Goal: Transaction & Acquisition: Download file/media

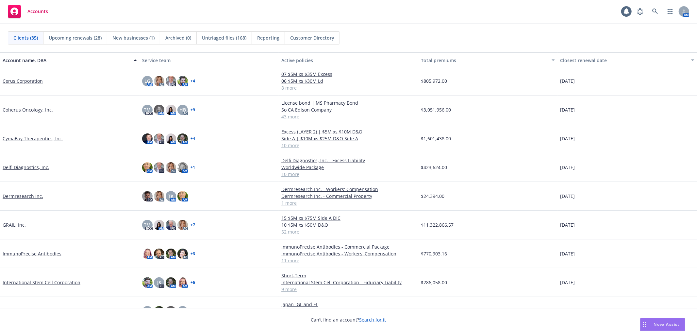
scroll to position [109, 0]
click at [11, 223] on link "GRAIL, Inc." at bounding box center [14, 224] width 23 height 7
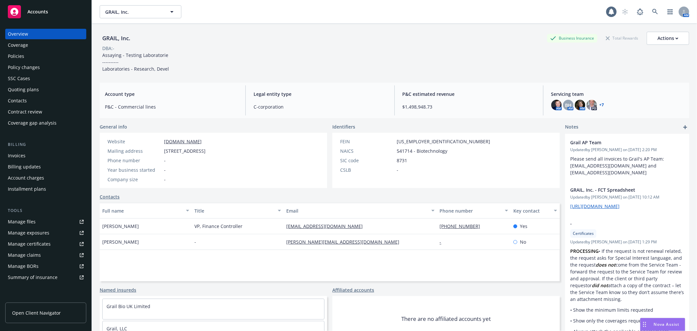
click at [24, 55] on div "Policies" at bounding box center [46, 56] width 76 height 10
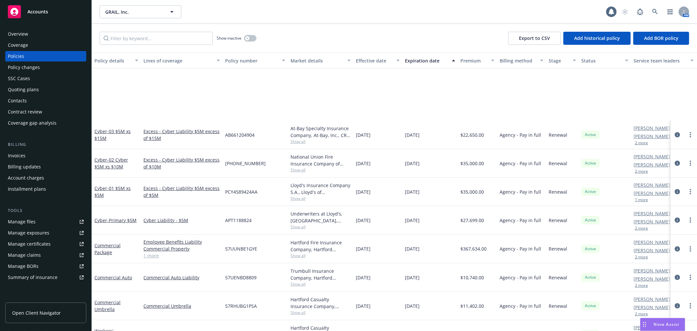
scroll to position [109, 0]
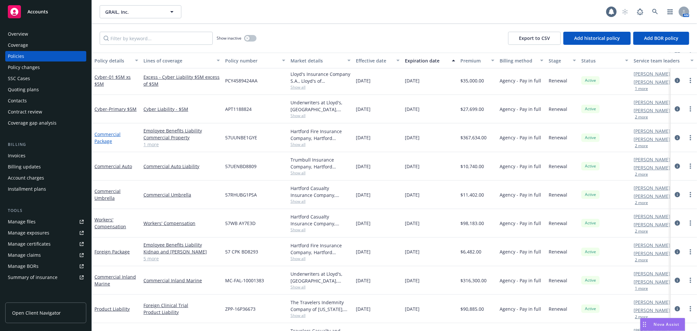
click at [101, 134] on link "Commercial Package" at bounding box center [107, 137] width 26 height 13
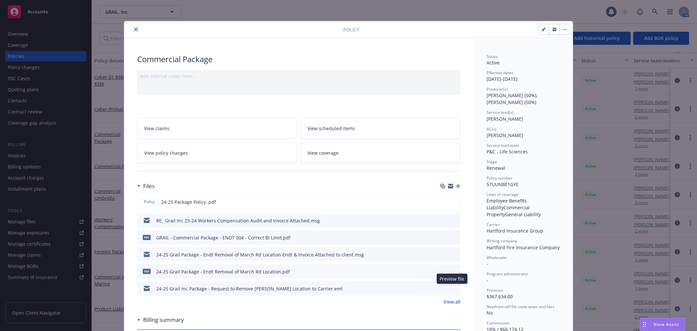
click at [454, 289] on icon "preview file" at bounding box center [454, 288] width 6 height 5
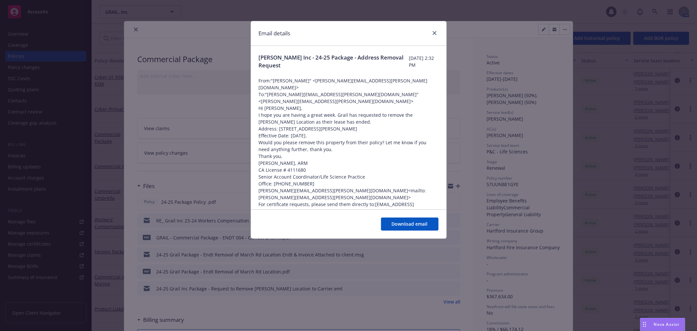
click at [433, 28] on div "Email details" at bounding box center [348, 33] width 195 height 25
click at [434, 35] on link "close" at bounding box center [435, 33] width 8 height 8
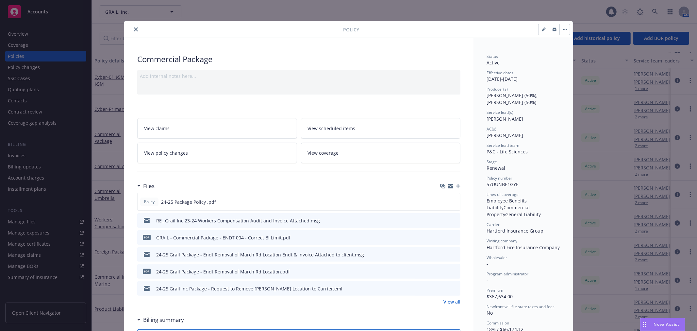
click at [135, 28] on icon "close" at bounding box center [136, 29] width 4 height 4
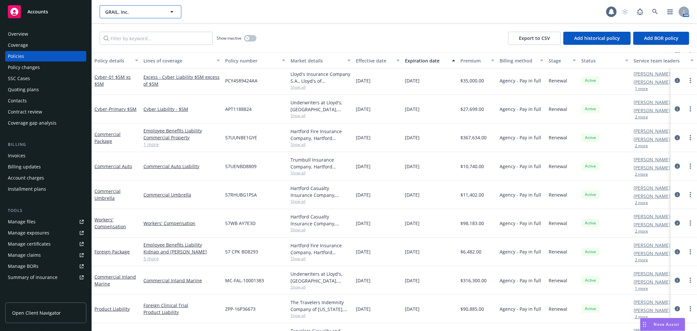
click at [120, 11] on span "GRAIL, Inc." at bounding box center [133, 11] width 57 height 7
type input "venn"
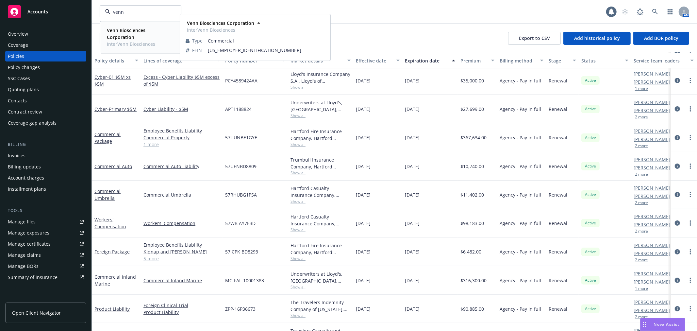
drag, startPoint x: 123, startPoint y: 37, endPoint x: 128, endPoint y: 36, distance: 4.9
click at [123, 37] on strong "Venn Biosciences Corporation" at bounding box center [126, 33] width 39 height 13
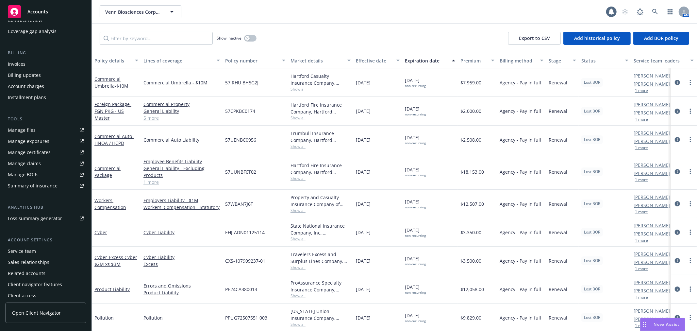
scroll to position [95, 0]
click at [47, 211] on div "Loss summary generator" at bounding box center [35, 214] width 54 height 10
click at [138, 11] on span "Venn Biosciences Corporation" at bounding box center [133, 11] width 57 height 7
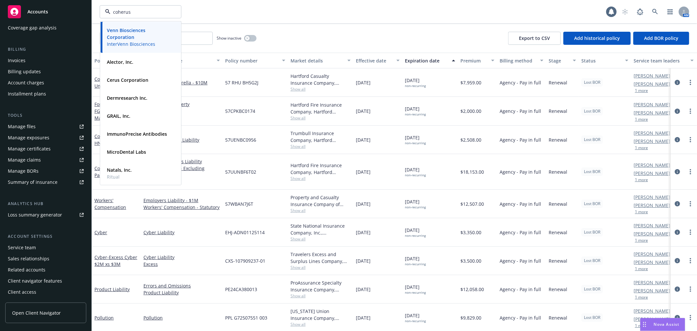
type input "coherus"
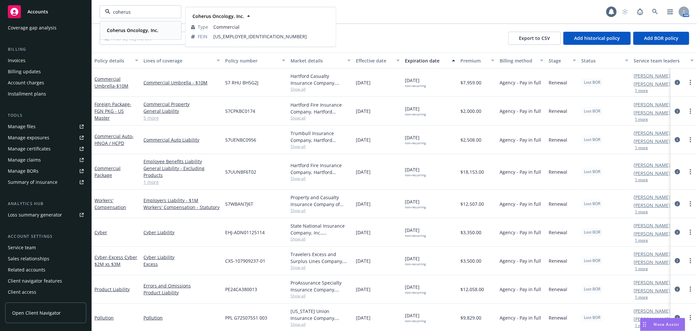
click at [126, 33] on strong "Coherus Oncology, Inc." at bounding box center [133, 30] width 52 height 6
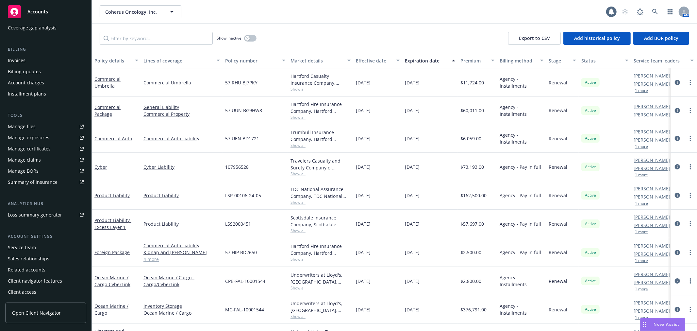
click at [38, 61] on div "Invoices" at bounding box center [46, 60] width 76 height 10
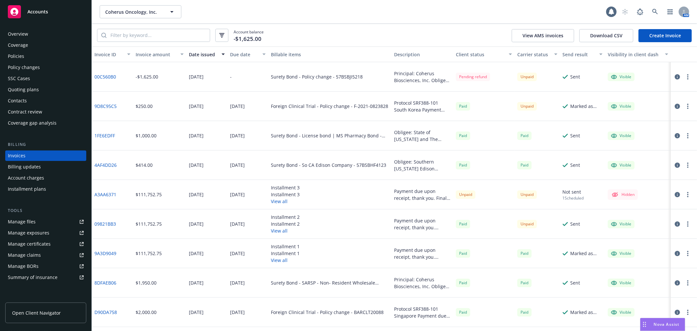
click at [105, 134] on link "1FE6EDFF" at bounding box center [104, 135] width 21 height 7
click at [99, 107] on link "9D8C95C5" at bounding box center [105, 106] width 22 height 7
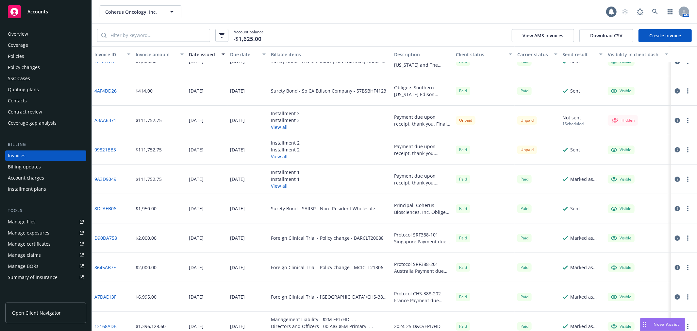
scroll to position [109, 0]
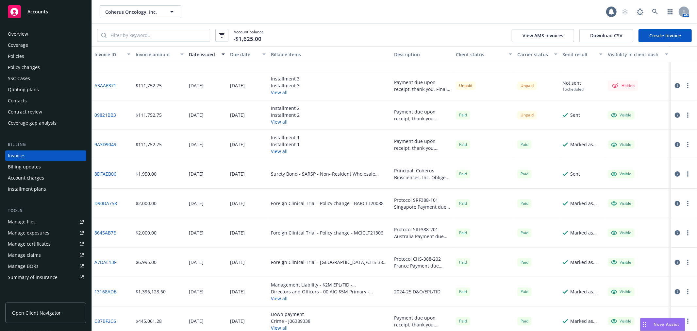
click at [101, 200] on link "D90DA758" at bounding box center [105, 203] width 23 height 7
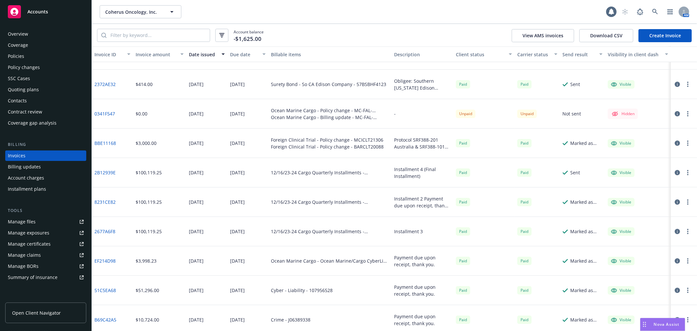
scroll to position [798, 0]
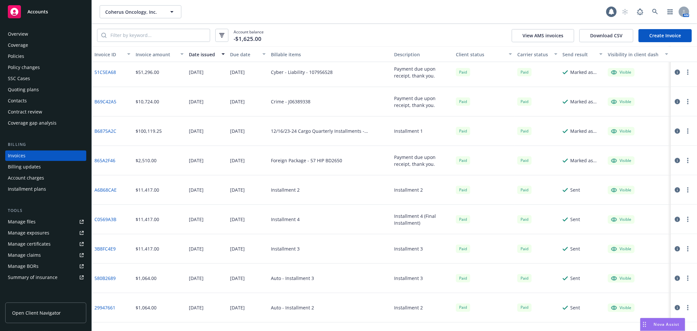
click at [23, 54] on div "Policies" at bounding box center [16, 56] width 16 height 10
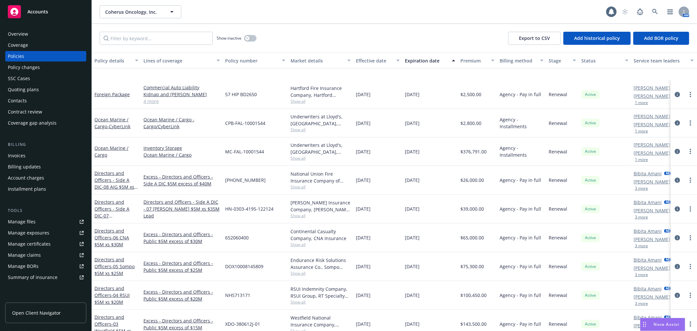
scroll to position [254, 0]
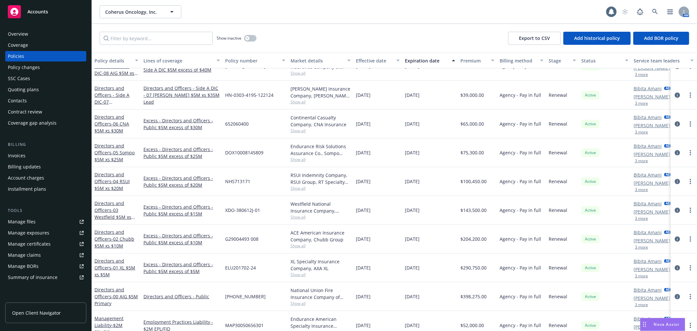
click at [15, 158] on div "Invoices" at bounding box center [17, 155] width 18 height 10
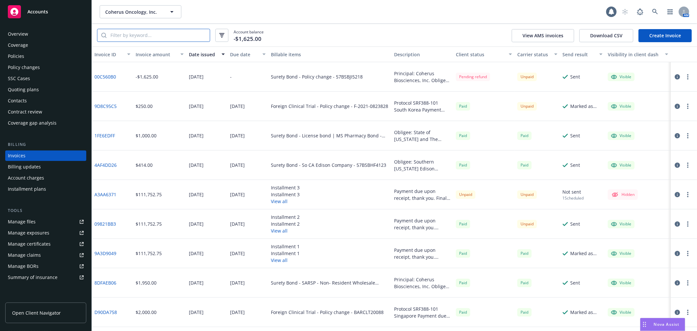
click at [143, 38] on input "search" at bounding box center [158, 35] width 103 height 12
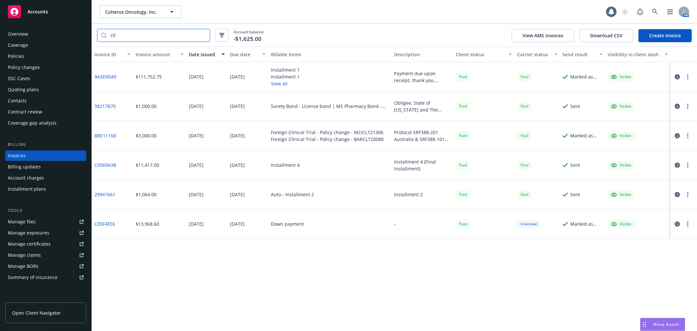
drag, startPoint x: 135, startPoint y: 38, endPoint x: 68, endPoint y: 39, distance: 67.3
click at [68, 39] on div "Accounts Overview Coverage Policies Policy changes SSC Cases Quoting plans Cont…" at bounding box center [348, 165] width 697 height 331
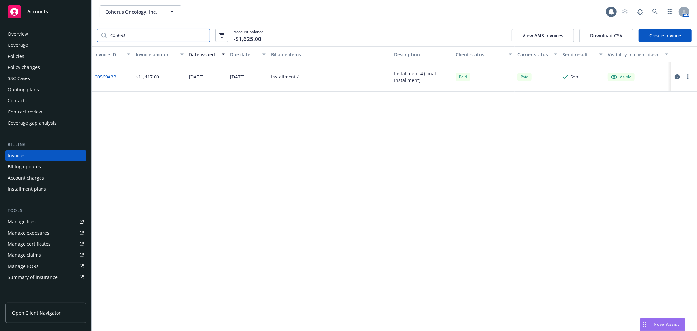
type input "c0569a"
click at [108, 76] on link "C0569A3B" at bounding box center [105, 76] width 22 height 7
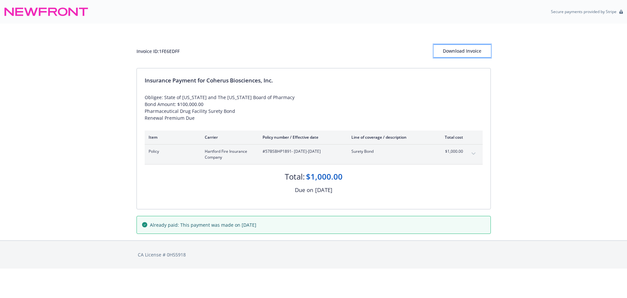
click at [459, 50] on div "Download Invoice" at bounding box center [462, 51] width 57 height 12
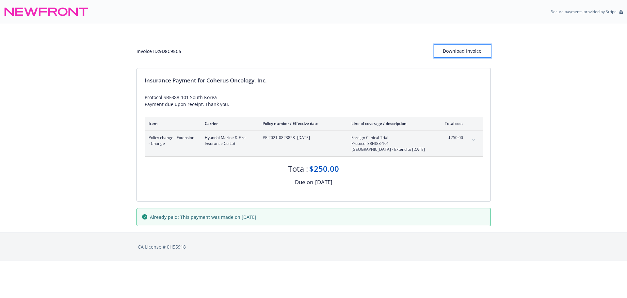
click at [471, 53] on div "Download Invoice" at bounding box center [462, 51] width 57 height 12
click at [450, 47] on div "Download Invoice" at bounding box center [462, 51] width 57 height 12
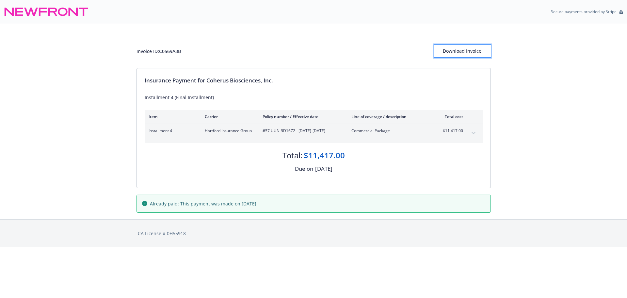
click at [476, 53] on div "Download Invoice" at bounding box center [462, 51] width 57 height 12
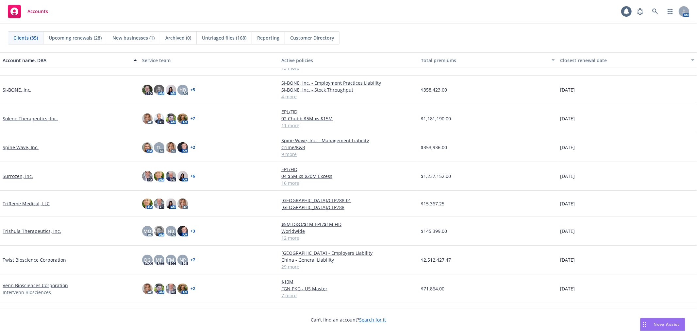
scroll to position [699, 0]
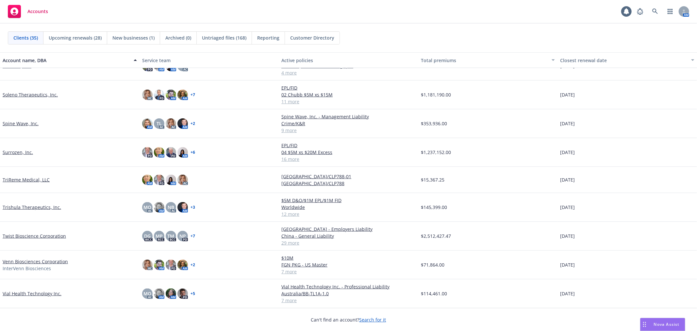
click at [25, 259] on link "Venn Biosciences Corporation" at bounding box center [35, 261] width 65 height 7
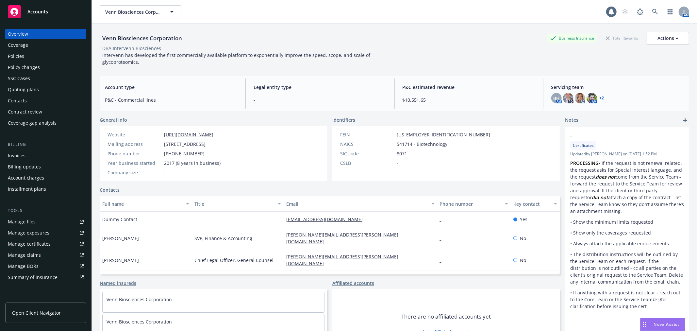
click at [25, 55] on div "Policies" at bounding box center [46, 56] width 76 height 10
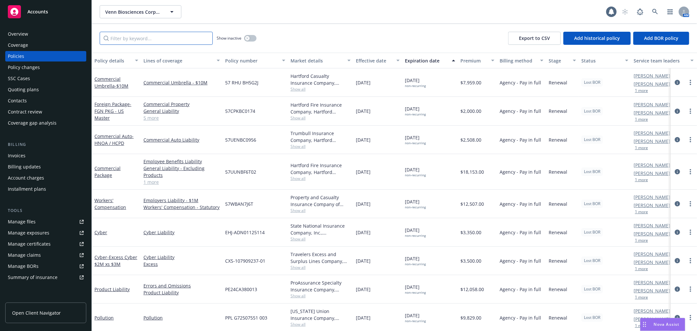
click at [131, 33] on input "Filter by keyword..." at bounding box center [156, 38] width 113 height 13
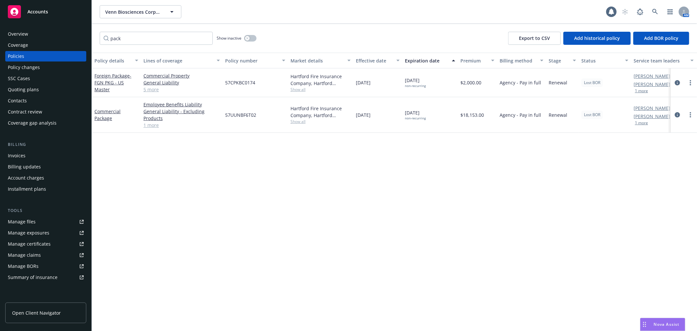
click at [100, 114] on div "Commercial Package" at bounding box center [116, 115] width 44 height 14
click at [102, 116] on link "Commercial Package" at bounding box center [107, 114] width 26 height 13
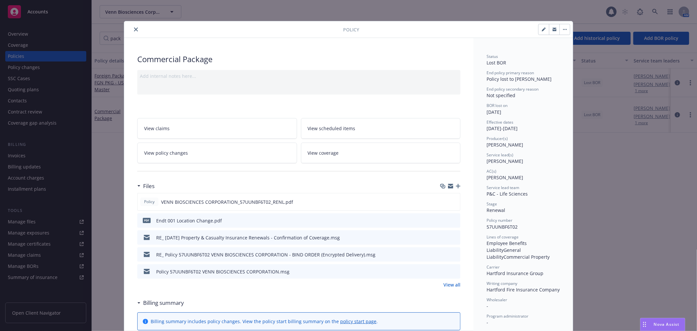
click at [132, 27] on button "close" at bounding box center [136, 29] width 8 height 8
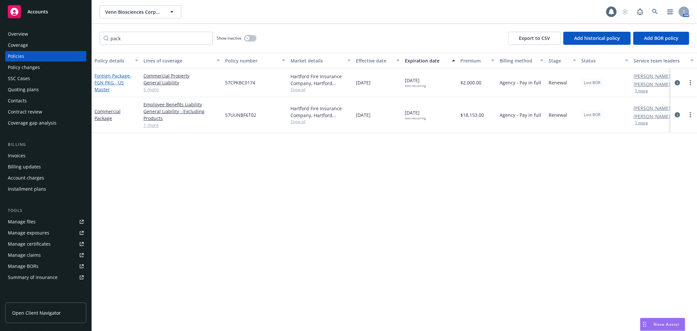
click at [105, 81] on span "- FGN PKG - US Master" at bounding box center [112, 83] width 37 height 20
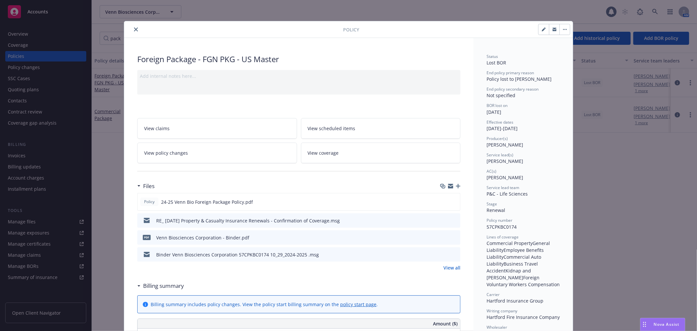
click at [134, 27] on icon "close" at bounding box center [136, 29] width 4 height 4
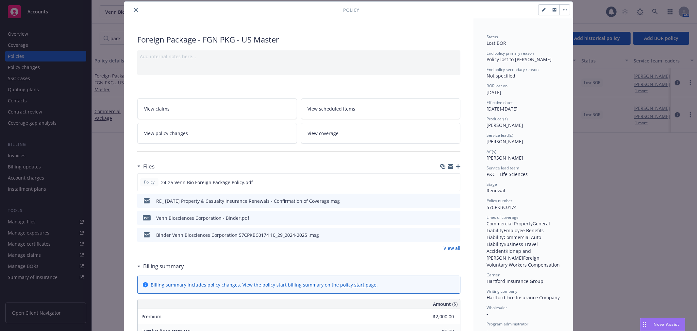
click at [134, 8] on icon "close" at bounding box center [136, 10] width 4 height 4
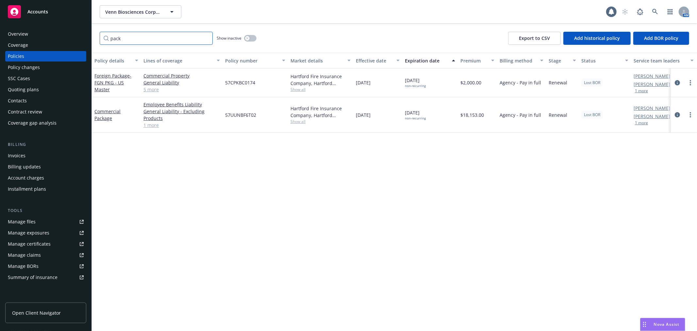
click at [85, 35] on div "Accounts Overview Coverage Policies Policy changes SSC Cases Quoting plans Cont…" at bounding box center [348, 165] width 697 height 331
click at [107, 110] on div "Commercial Auto - HNOA / HCPD" at bounding box center [116, 111] width 44 height 14
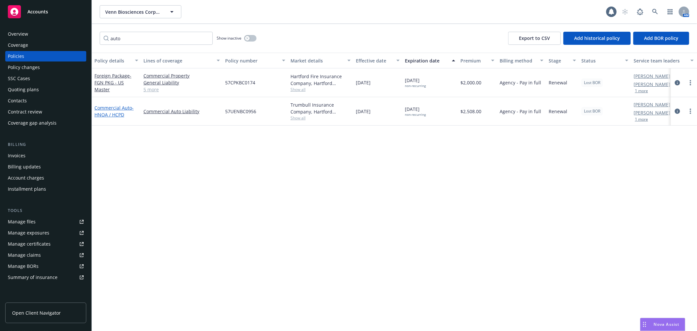
click at [108, 109] on link "Commercial Auto - HNOA / HCPD" at bounding box center [113, 111] width 39 height 13
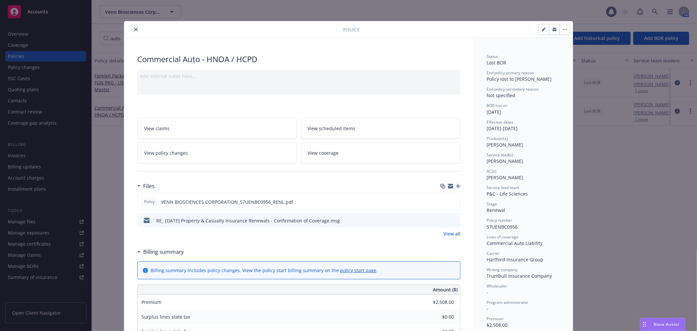
click at [134, 29] on icon "close" at bounding box center [136, 29] width 4 height 4
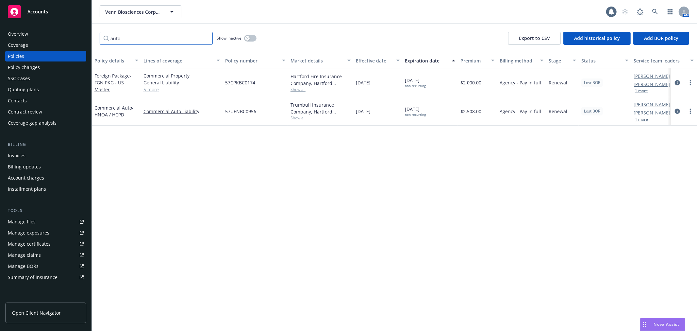
drag, startPoint x: 83, startPoint y: 38, endPoint x: 80, endPoint y: 38, distance: 3.6
click at [80, 38] on div "Accounts Overview Coverage Policies Policy changes SSC Cases Quoting plans Cont…" at bounding box center [348, 165] width 697 height 331
click at [110, 81] on link "Commercial Umbrella - $10M" at bounding box center [111, 82] width 34 height 13
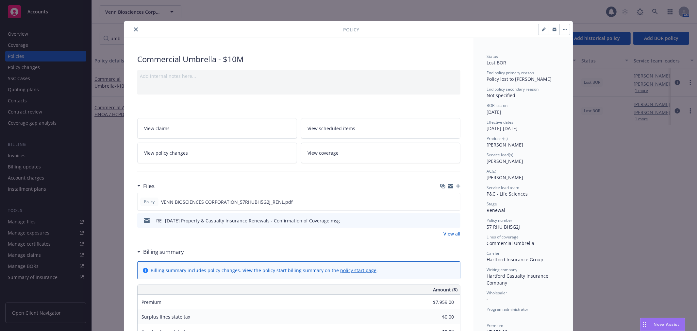
click at [134, 29] on icon "close" at bounding box center [136, 29] width 4 height 4
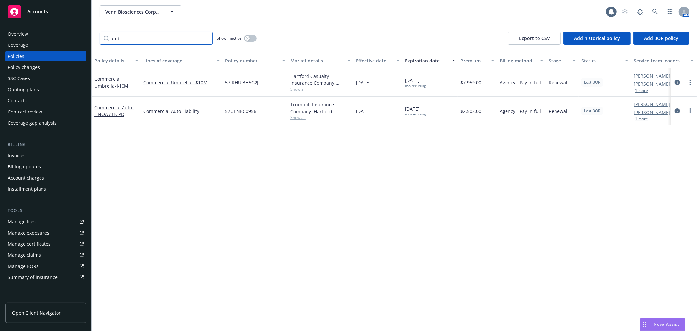
drag, startPoint x: 126, startPoint y: 35, endPoint x: 56, endPoint y: 30, distance: 70.1
click at [39, 30] on div "Accounts Overview Coverage Policies Policy changes SSC Cases Quoting plans Cont…" at bounding box center [348, 165] width 697 height 331
click at [106, 109] on link "Workers' Compensation" at bounding box center [110, 111] width 32 height 13
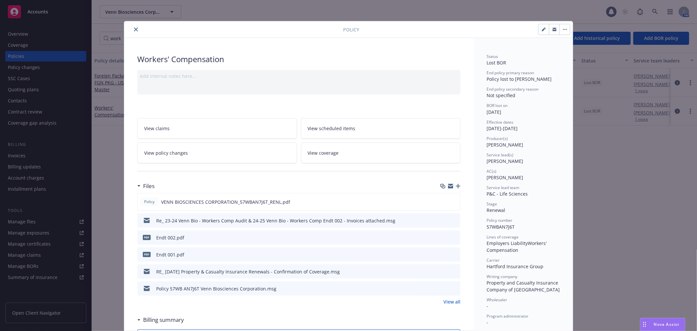
click at [134, 29] on icon "close" at bounding box center [136, 29] width 4 height 4
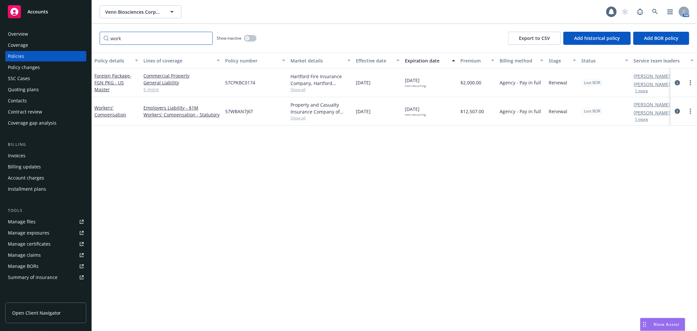
drag, startPoint x: 131, startPoint y: 38, endPoint x: 36, endPoint y: 38, distance: 95.1
click at [34, 38] on div "Accounts Overview Coverage Policies Policy changes SSC Cases Quoting plans Cont…" at bounding box center [348, 165] width 697 height 331
click at [98, 79] on link "Commercial Umbrella - $10M" at bounding box center [111, 82] width 34 height 13
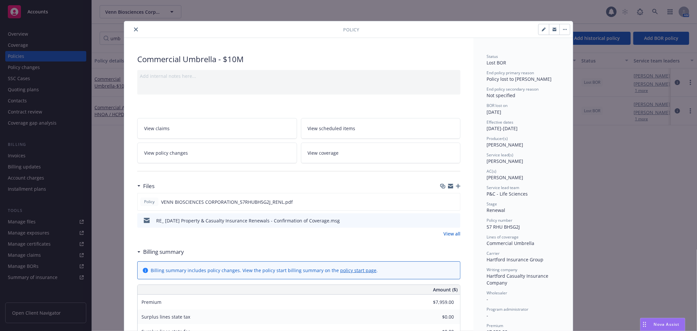
scroll to position [20, 0]
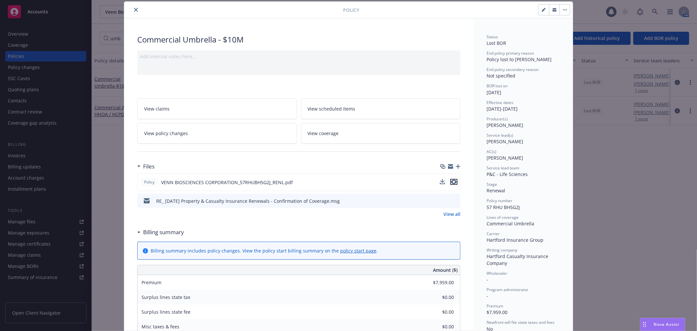
click at [452, 181] on icon "preview file" at bounding box center [454, 181] width 6 height 5
click at [134, 8] on icon "close" at bounding box center [136, 10] width 4 height 4
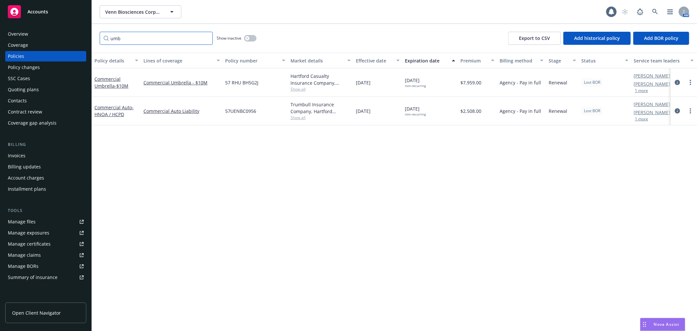
drag, startPoint x: 136, startPoint y: 39, endPoint x: 73, endPoint y: 33, distance: 63.6
click at [74, 34] on div "Accounts Overview Coverage Policies Policy changes SSC Cases Quoting plans Cont…" at bounding box center [348, 165] width 697 height 331
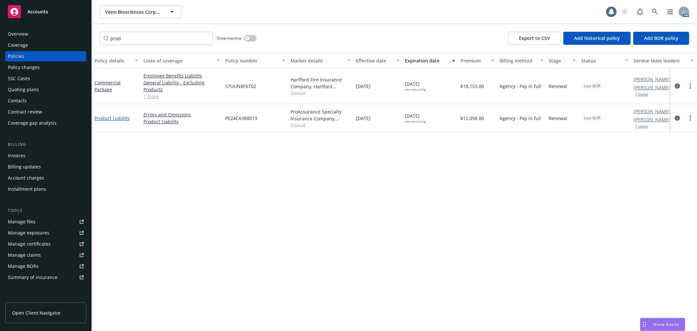
click at [102, 118] on link "Product Liability" at bounding box center [111, 118] width 35 height 6
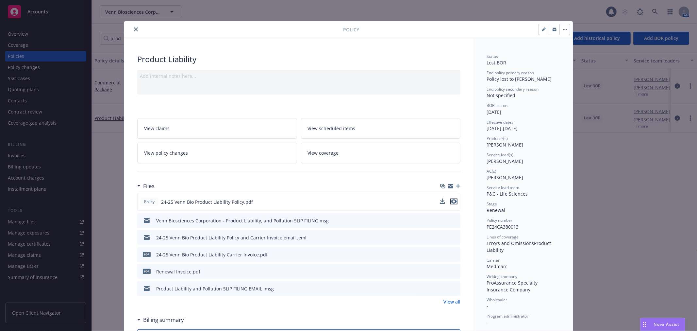
click at [451, 199] on icon "preview file" at bounding box center [454, 201] width 6 height 5
click at [134, 28] on icon "close" at bounding box center [136, 29] width 4 height 4
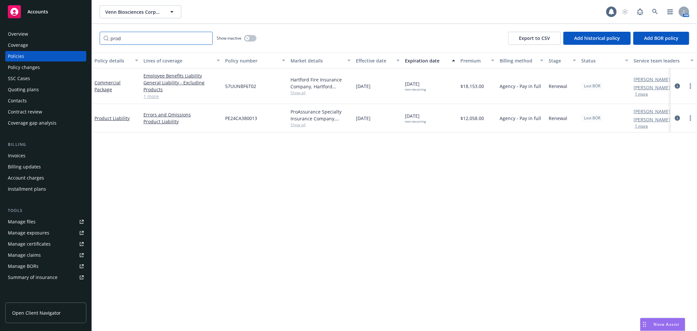
drag, startPoint x: 126, startPoint y: 39, endPoint x: 22, endPoint y: 30, distance: 104.3
click at [22, 30] on div "Accounts Overview Coverage Policies Policy changes SSC Cases Quoting plans Cont…" at bounding box center [348, 165] width 697 height 331
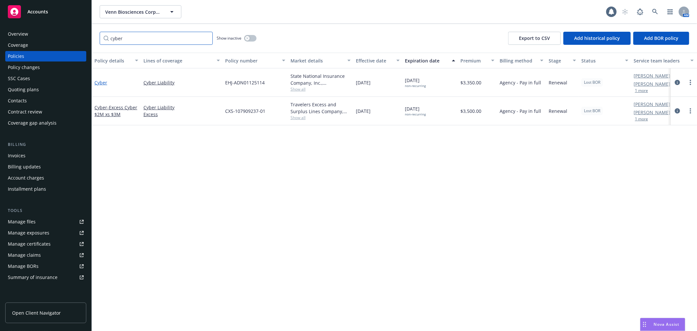
type input "cyber"
click at [99, 80] on link "Cyber" at bounding box center [100, 82] width 13 height 6
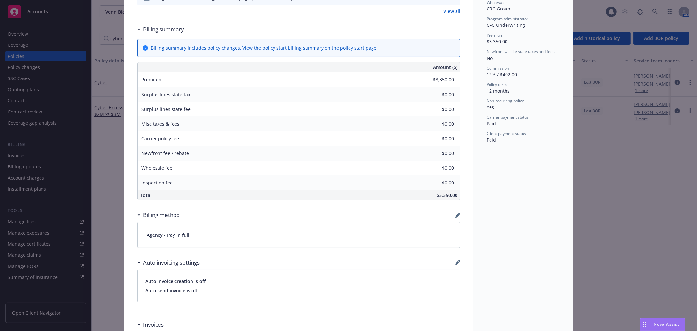
scroll to position [109, 0]
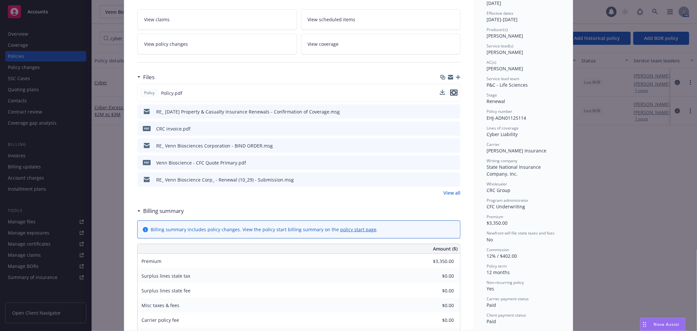
click at [452, 90] on icon "preview file" at bounding box center [454, 92] width 6 height 5
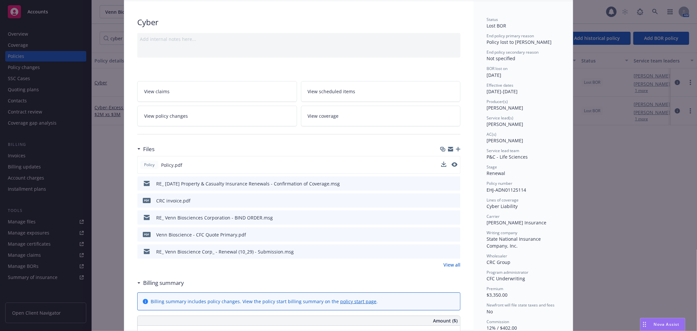
scroll to position [0, 0]
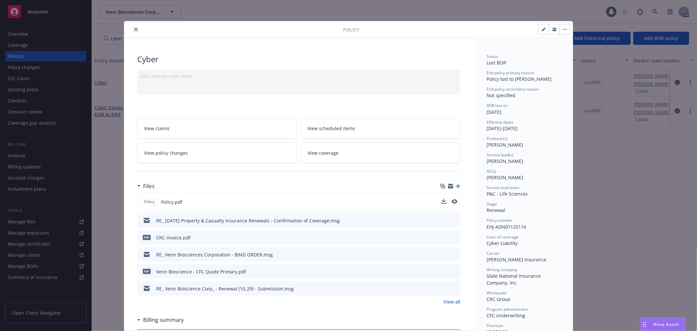
drag, startPoint x: 135, startPoint y: 28, endPoint x: 145, endPoint y: 51, distance: 25.3
click at [135, 28] on icon "close" at bounding box center [136, 29] width 4 height 4
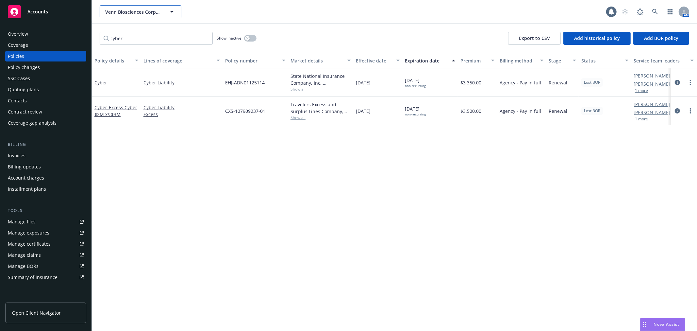
drag, startPoint x: 145, startPoint y: 11, endPoint x: 144, endPoint y: 17, distance: 5.3
click at [145, 11] on span "Venn Biosciences Corporation" at bounding box center [133, 11] width 57 height 7
click at [234, 131] on div "Policy details Lines of coverage Policy number Market details Effective date Ex…" at bounding box center [394, 192] width 605 height 278
click at [157, 36] on input "cyber" at bounding box center [156, 38] width 113 height 13
drag, startPoint x: 157, startPoint y: 36, endPoint x: 80, endPoint y: 34, distance: 77.1
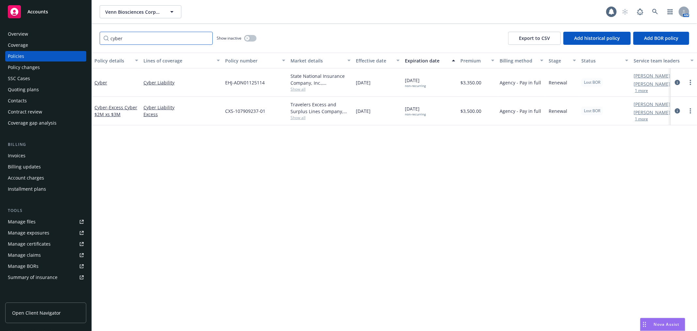
click at [80, 34] on div "Accounts Overview Coverage Policies Policy changes SSC Cases Quoting plans Cont…" at bounding box center [348, 165] width 697 height 331
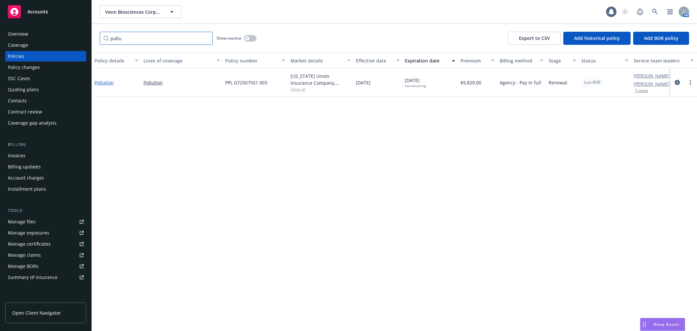
type input "pollu"
drag, startPoint x: 104, startPoint y: 82, endPoint x: 168, endPoint y: 92, distance: 65.5
click at [104, 82] on link "Pollution" at bounding box center [103, 82] width 19 height 6
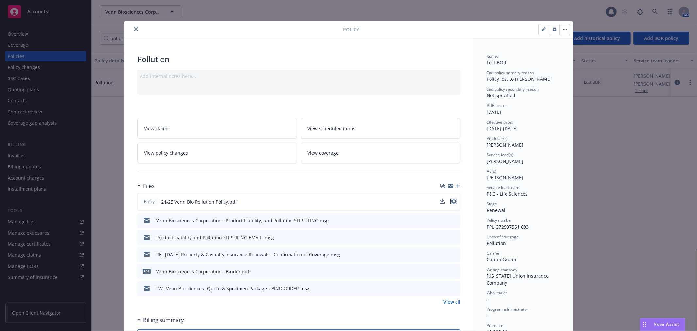
click at [453, 203] on icon "preview file" at bounding box center [454, 201] width 6 height 5
drag, startPoint x: 135, startPoint y: 30, endPoint x: 46, endPoint y: 45, distance: 90.1
click at [135, 30] on button "close" at bounding box center [136, 29] width 8 height 8
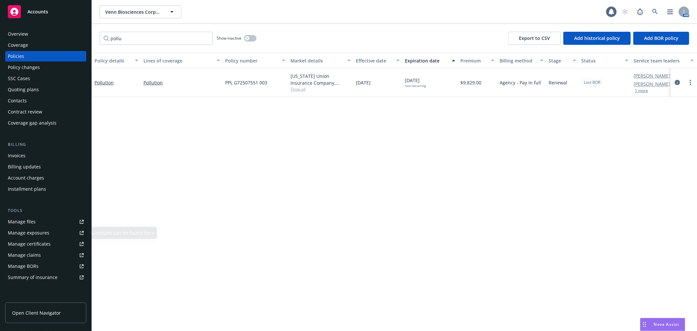
click at [28, 216] on div "Manage files" at bounding box center [22, 221] width 28 height 10
drag, startPoint x: 126, startPoint y: 41, endPoint x: 39, endPoint y: 33, distance: 87.6
click at [36, 33] on div "Accounts Overview Coverage Policies Policy changes SSC Cases Quoting plans Cont…" at bounding box center [348, 165] width 697 height 331
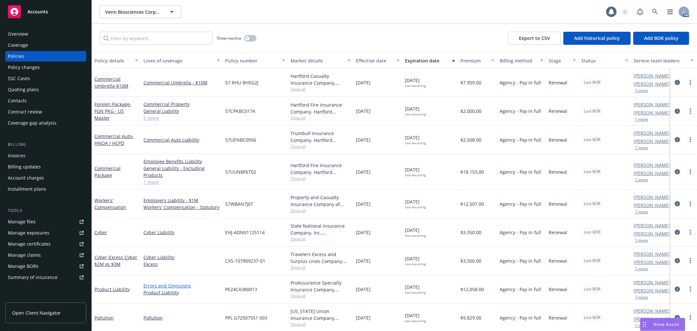
click at [184, 283] on link "Errors and Omissions" at bounding box center [181, 285] width 76 height 7
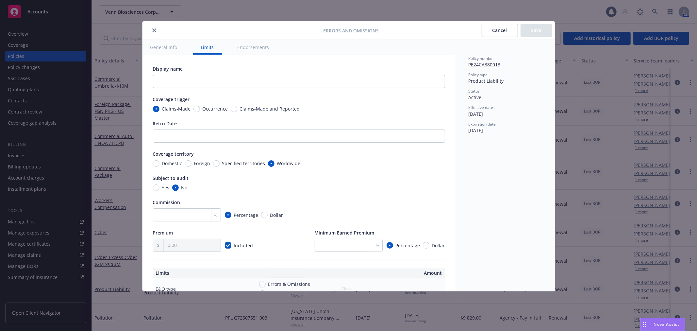
click at [498, 31] on button "Cancel" at bounding box center [500, 30] width 36 height 13
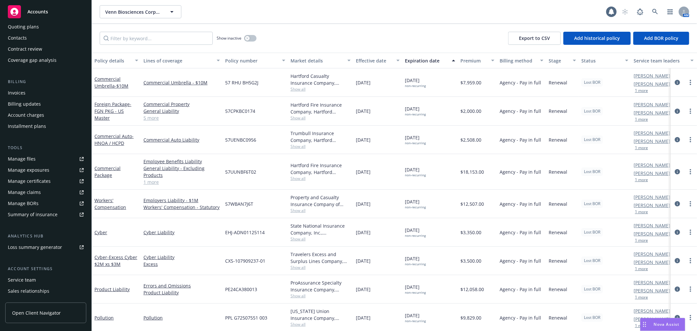
scroll to position [95, 0]
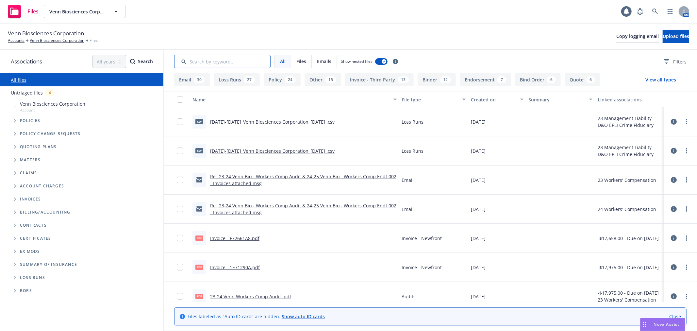
click at [225, 64] on input "Search by keyword..." at bounding box center [222, 61] width 96 height 13
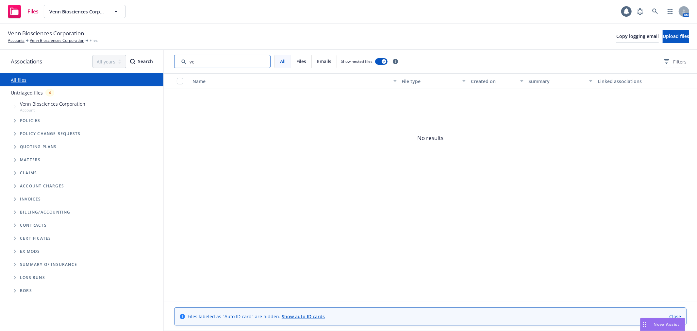
type input "v"
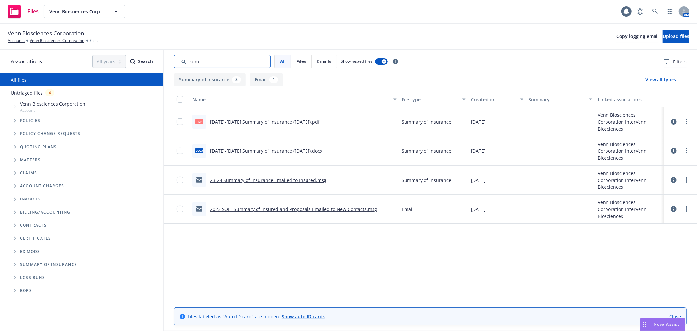
type input "sum"
click at [356, 22] on div "Files Venn Biosciences Corporation Venn Biosciences Corporation 1 AM" at bounding box center [348, 12] width 697 height 24
